Goal: Check status: Check status

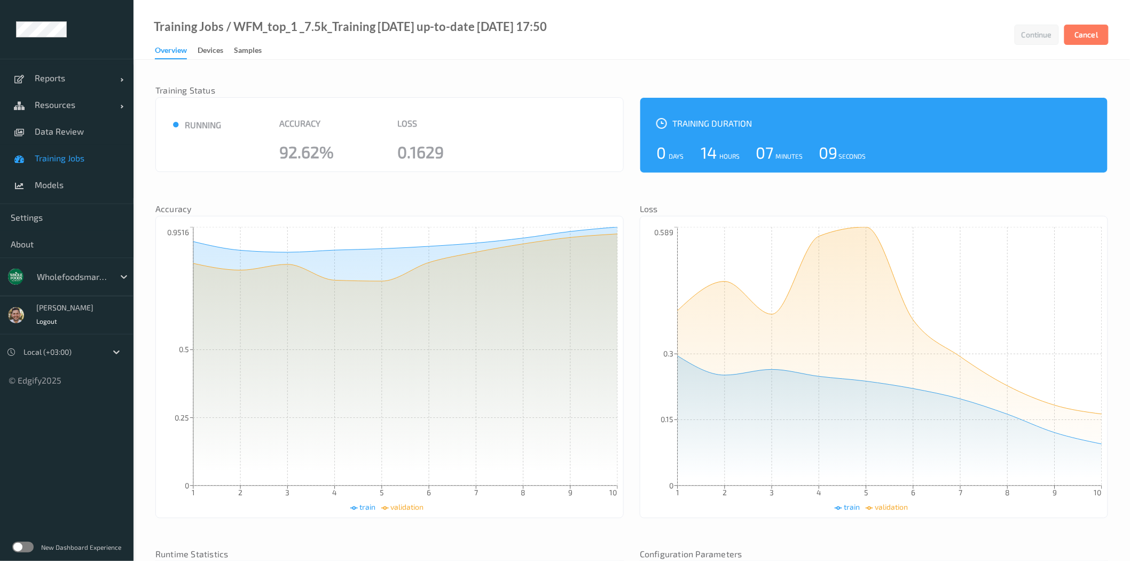
click at [23, 544] on label at bounding box center [22, 546] width 21 height 11
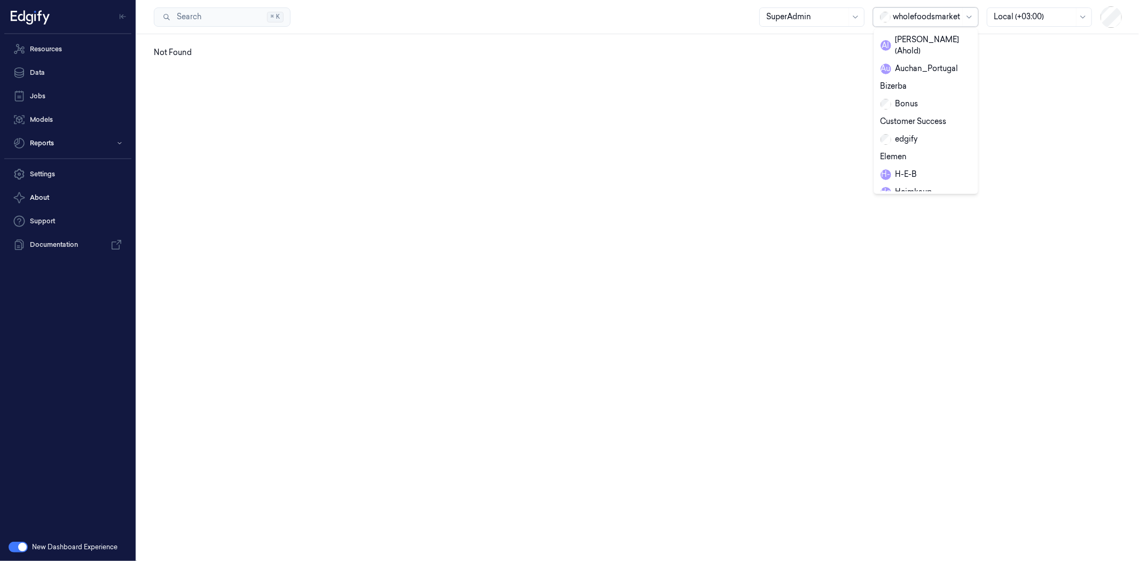
click at [940, 10] on div "wholefoodsmarket" at bounding box center [926, 17] width 67 height 18
click at [937, 83] on div "R e REMA1000" at bounding box center [925, 88] width 91 height 11
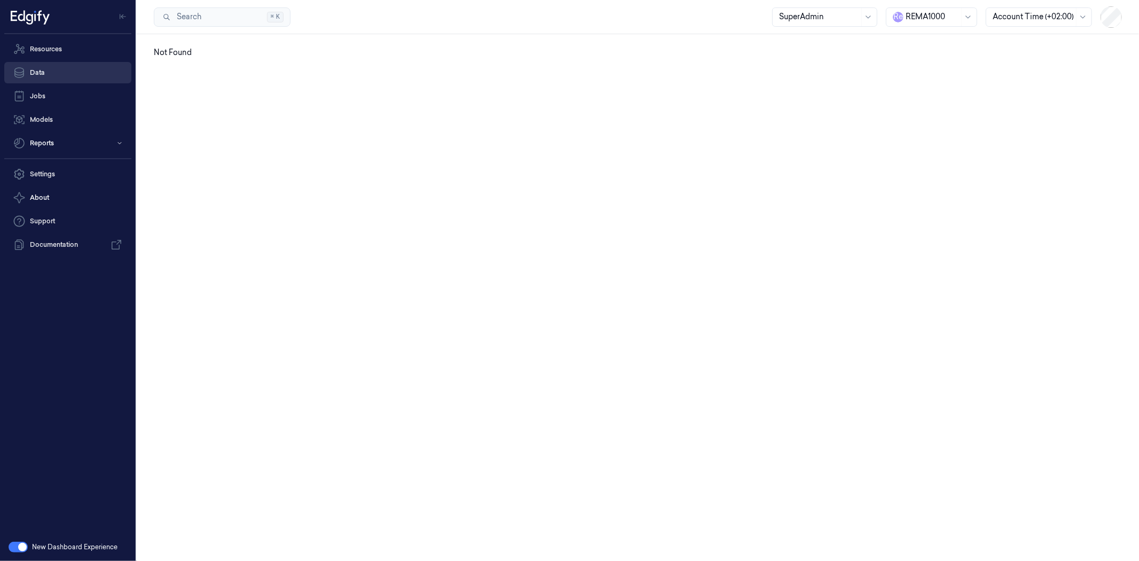
click at [52, 70] on link "Data" at bounding box center [67, 72] width 127 height 21
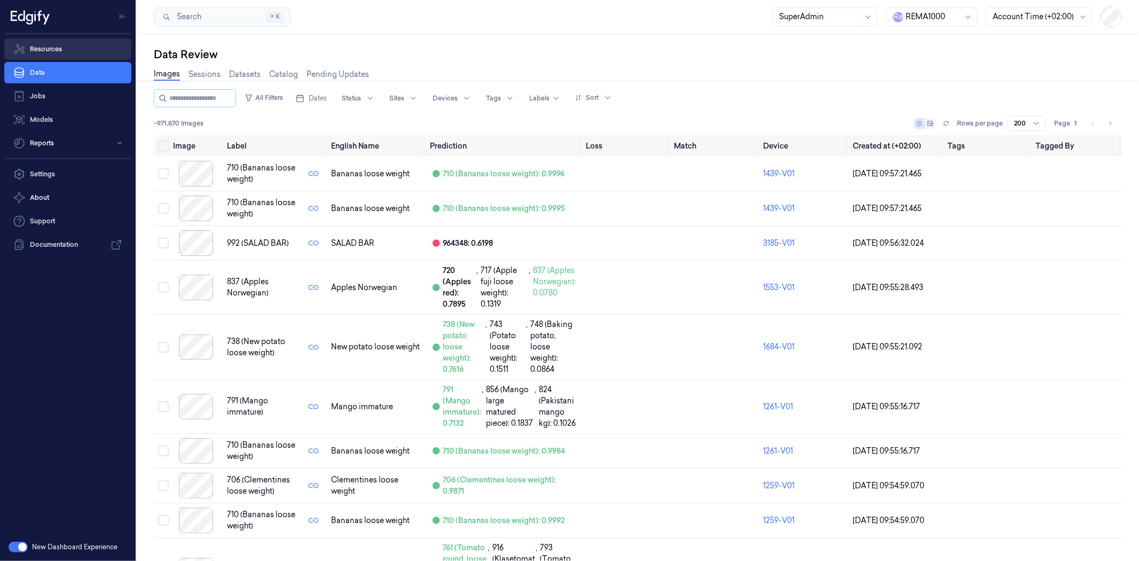
click at [87, 54] on link "Resources" at bounding box center [67, 48] width 127 height 21
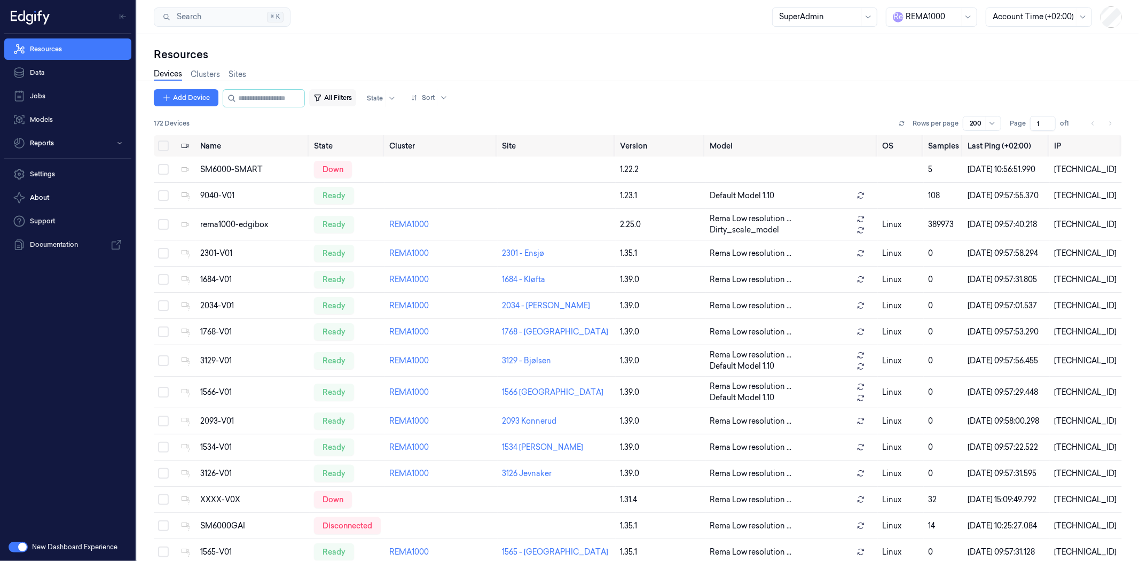
click at [346, 100] on button "All Filters" at bounding box center [332, 97] width 47 height 17
click at [266, 97] on input "string" at bounding box center [270, 98] width 64 height 17
click at [322, 96] on icon "button" at bounding box center [317, 97] width 9 height 9
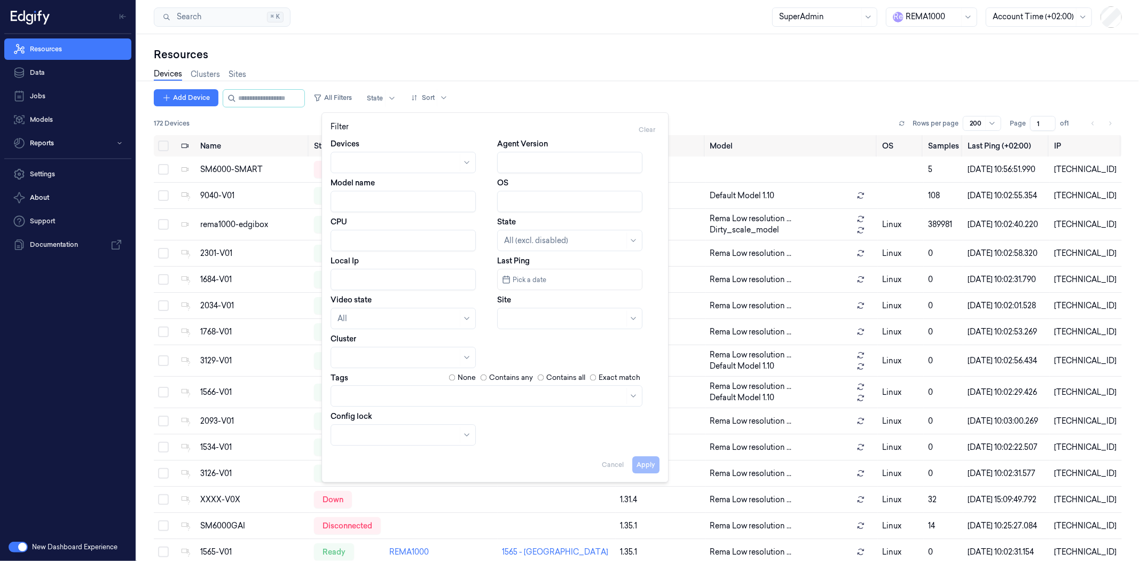
click at [382, 277] on input "Local Ip" at bounding box center [402, 279] width 145 height 21
click at [657, 466] on button "Apply" at bounding box center [645, 464] width 27 height 17
type input "10.36.164.88"
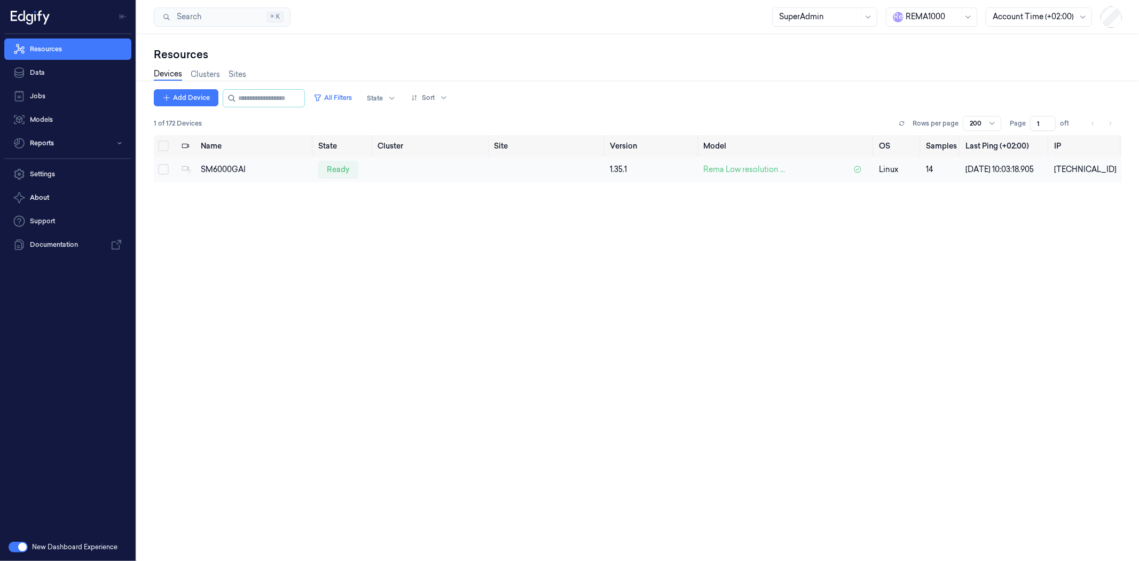
click at [224, 179] on td "SM6000GAI" at bounding box center [254, 169] width 117 height 26
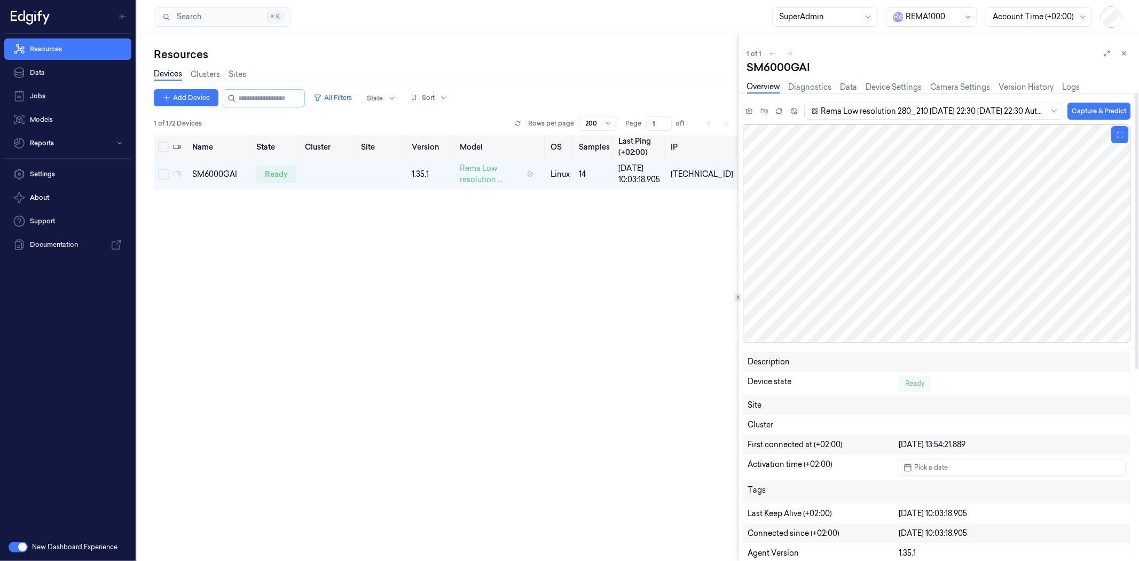
click at [951, 250] on div at bounding box center [937, 233] width 388 height 218
click at [962, 253] on div at bounding box center [937, 233] width 388 height 218
